Goal: Task Accomplishment & Management: Use online tool/utility

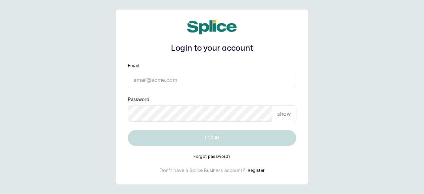
type input "[EMAIL_ADDRESS][DOMAIN_NAME]"
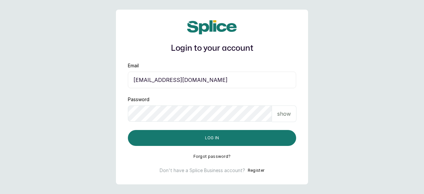
click at [282, 115] on p "show" at bounding box center [284, 114] width 14 height 8
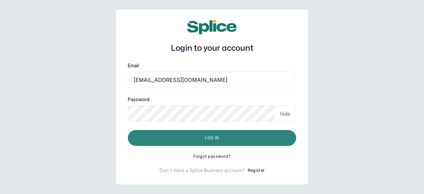
click at [211, 139] on button "Log in" at bounding box center [212, 138] width 168 height 16
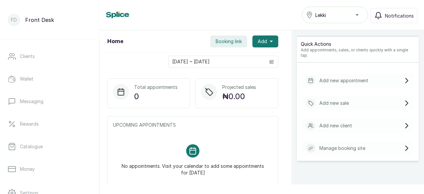
scroll to position [93, 0]
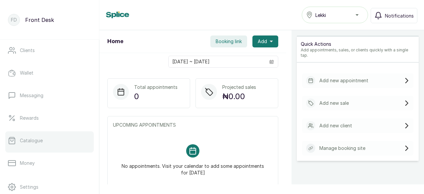
click at [28, 140] on p "Catalogue" at bounding box center [31, 140] width 23 height 7
